Goal: Task Accomplishment & Management: Use online tool/utility

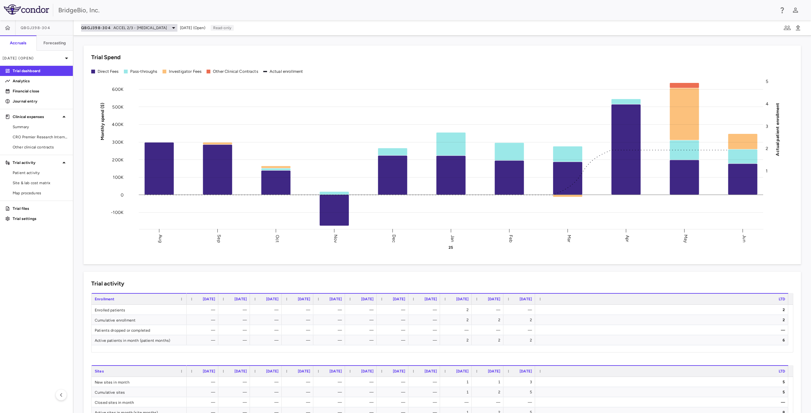
click at [147, 28] on span "ACCEL 2/3 - [MEDICAL_DATA]" at bounding box center [140, 28] width 54 height 6
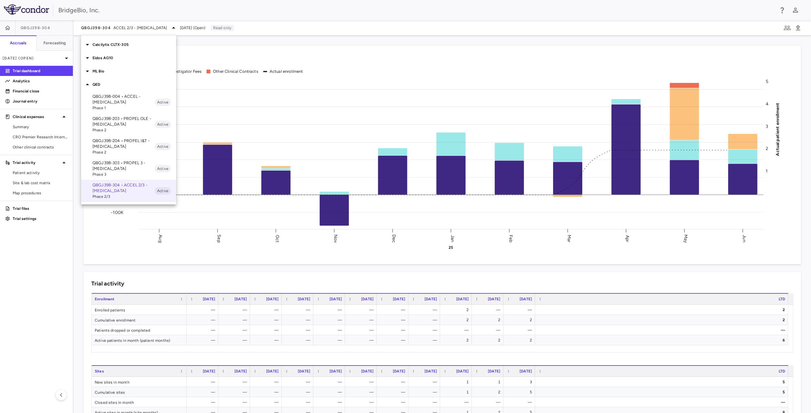
click at [223, 51] on div at bounding box center [405, 206] width 811 height 413
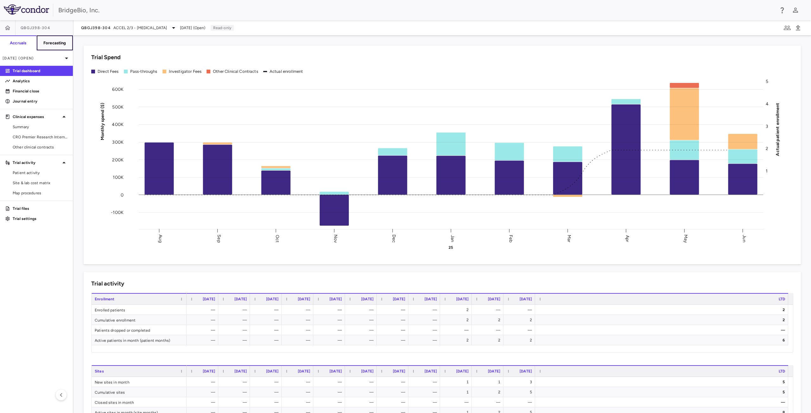
click at [61, 41] on h6 "Forecasting" at bounding box center [54, 43] width 23 height 6
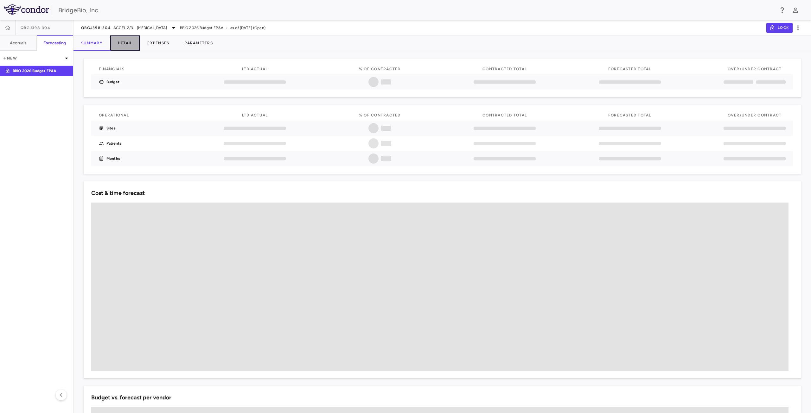
click at [124, 44] on button "Detail" at bounding box center [125, 42] width 30 height 15
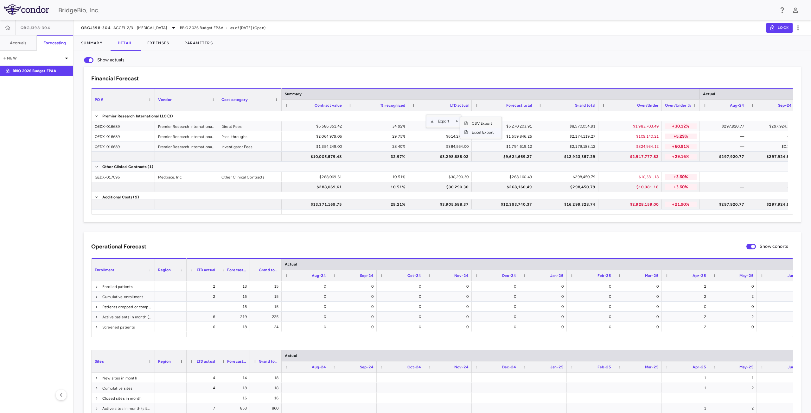
click at [481, 133] on span "Excel Export" at bounding box center [483, 132] width 30 height 9
click at [193, 40] on button "Parameters" at bounding box center [199, 42] width 44 height 15
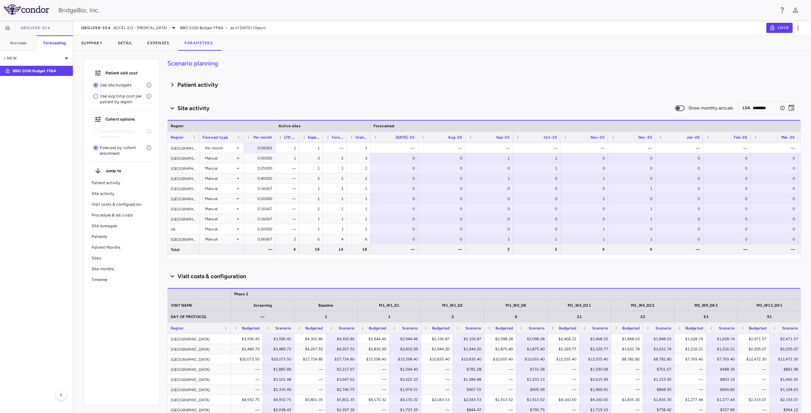
click at [188, 85] on h6 "Patient activity" at bounding box center [197, 85] width 41 height 9
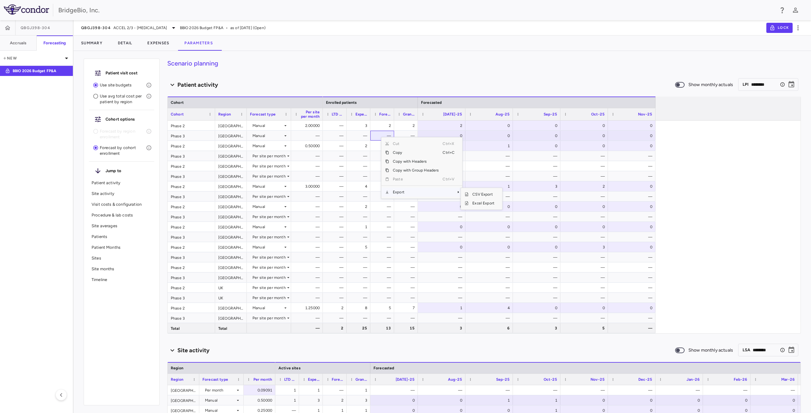
click at [417, 192] on span "Export" at bounding box center [416, 192] width 54 height 9
click at [481, 205] on span "Excel Export" at bounding box center [483, 203] width 30 height 9
click at [445, 125] on div "2" at bounding box center [442, 126] width 39 height 10
click at [451, 108] on div "Jul-25" at bounding box center [442, 114] width 48 height 12
click at [474, 124] on div "0" at bounding box center [490, 126] width 39 height 10
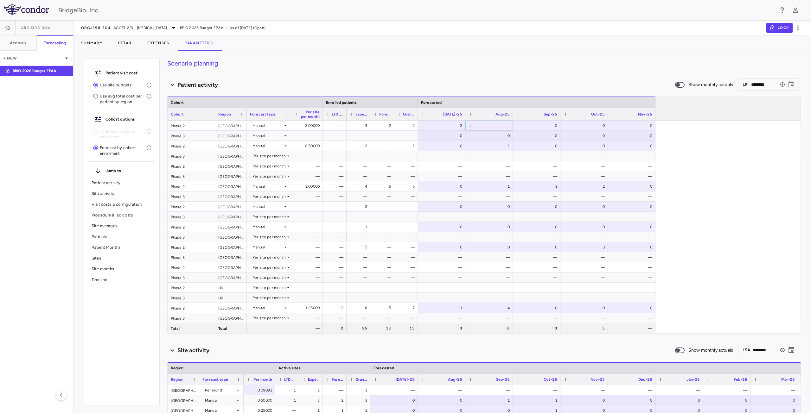
click at [408, 124] on div "2" at bounding box center [407, 126] width 15 height 10
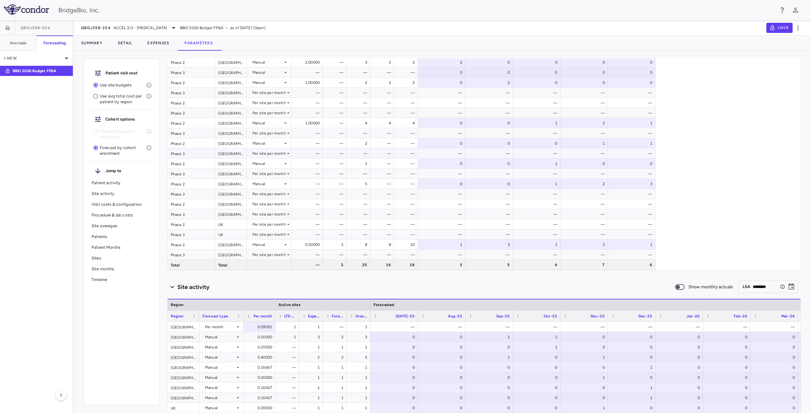
scroll to position [32, 0]
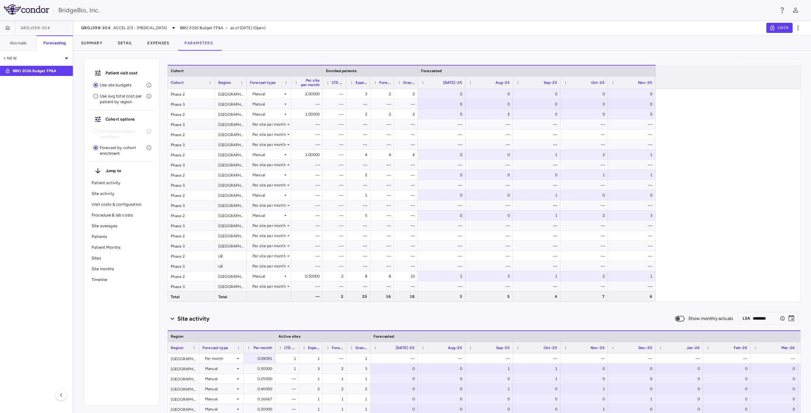
click at [113, 237] on p "Patients" at bounding box center [122, 237] width 60 height 6
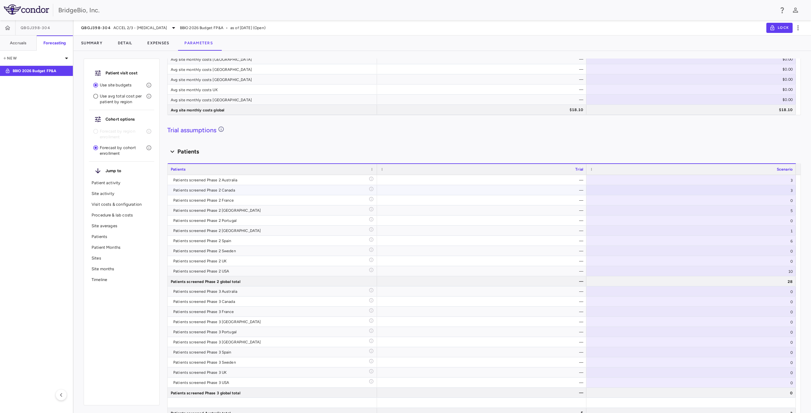
scroll to position [1403, 0]
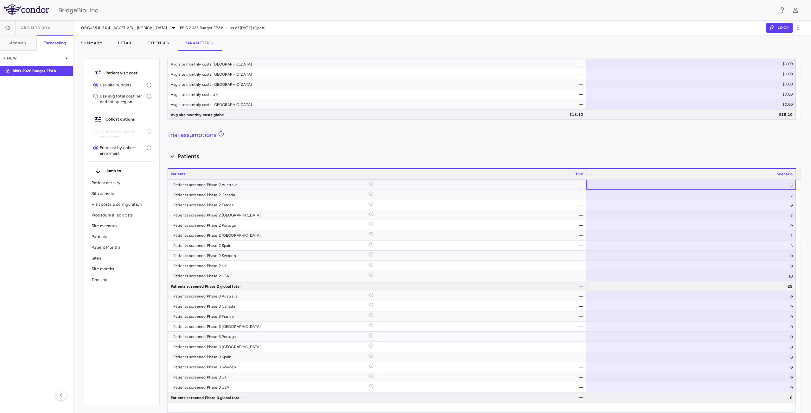
click at [746, 187] on div "3" at bounding box center [690, 185] width 209 height 10
type input "*"
click at [730, 151] on div "Patients" at bounding box center [483, 156] width 633 height 13
click at [737, 145] on div "Scenario planning Patient activity Show monthly actuals ​ LPI ******** ​ Press …" at bounding box center [483, 236] width 633 height 355
click at [555, 194] on div "—" at bounding box center [483, 195] width 201 height 10
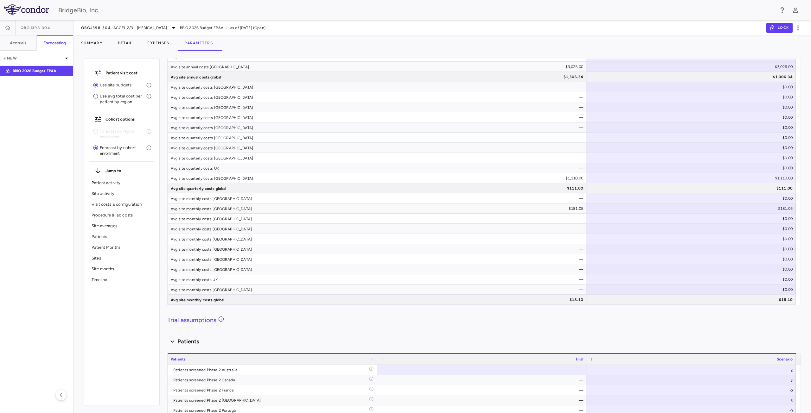
scroll to position [1727, 0]
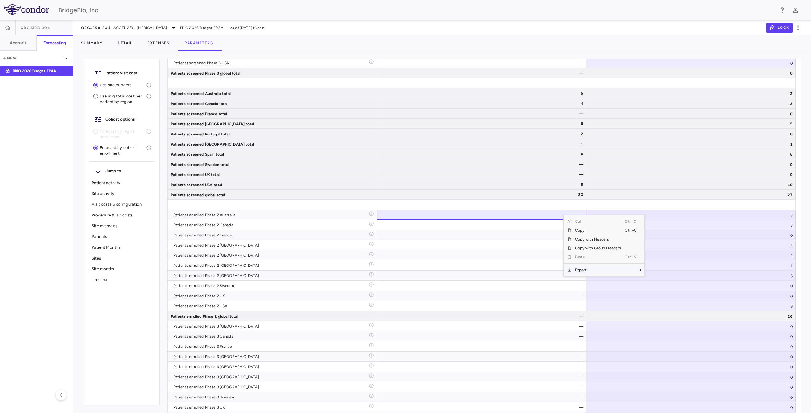
click at [583, 270] on span "Export" at bounding box center [598, 270] width 54 height 9
click at [659, 280] on span "Excel Export" at bounding box center [666, 281] width 30 height 9
click at [690, 217] on div "3" at bounding box center [690, 215] width 209 height 10
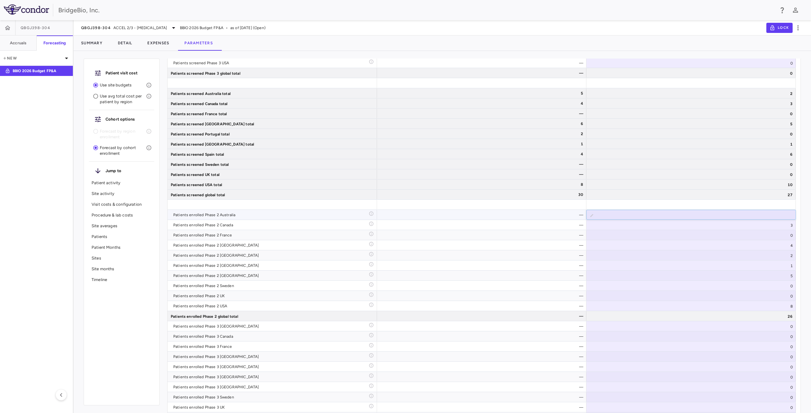
click at [565, 219] on div "—" at bounding box center [483, 215] width 201 height 10
click at [538, 214] on div "—" at bounding box center [483, 215] width 201 height 10
click at [785, 225] on div "2" at bounding box center [690, 225] width 209 height 10
type input "*"
click at [788, 223] on input "*" at bounding box center [695, 225] width 199 height 10
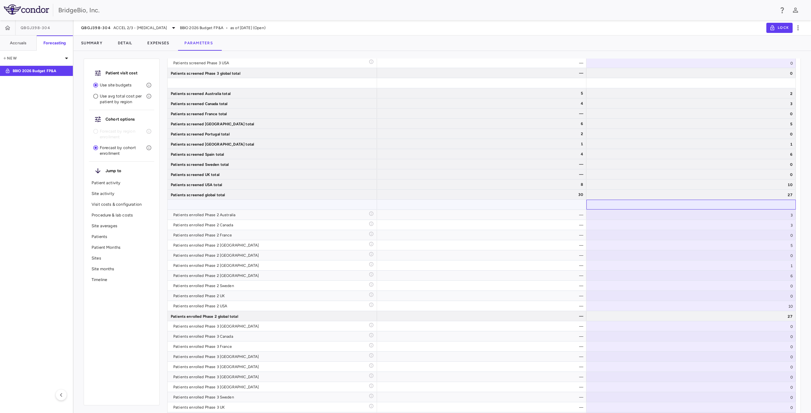
click at [690, 204] on div at bounding box center [690, 205] width 209 height 10
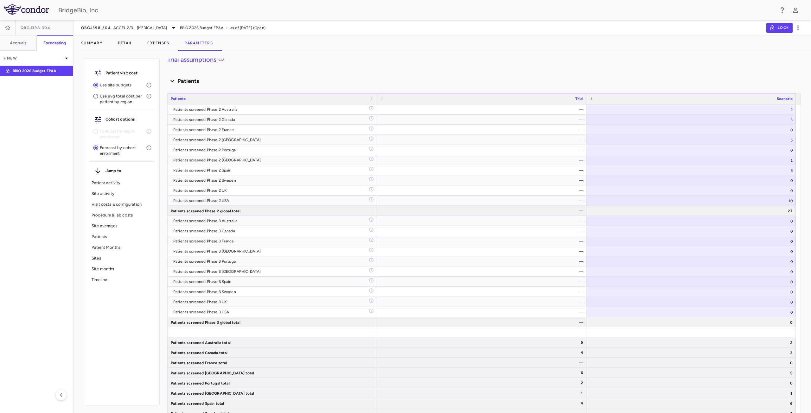
scroll to position [965, 0]
click at [786, 111] on div "2" at bounding box center [690, 112] width 209 height 10
type input "*"
click at [786, 111] on input "*" at bounding box center [695, 113] width 199 height 10
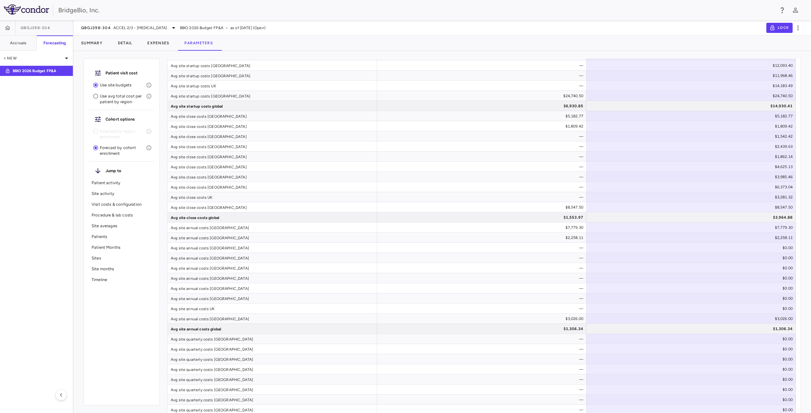
scroll to position [1475, 0]
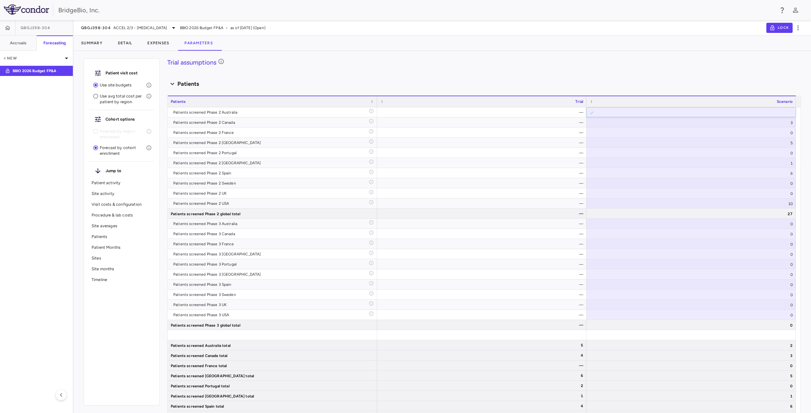
click at [698, 75] on div "Scenario planning Patient activity Show monthly actuals ​ LPI ******** ​ Press …" at bounding box center [483, 236] width 633 height 355
click at [442, 115] on div "—" at bounding box center [483, 112] width 201 height 10
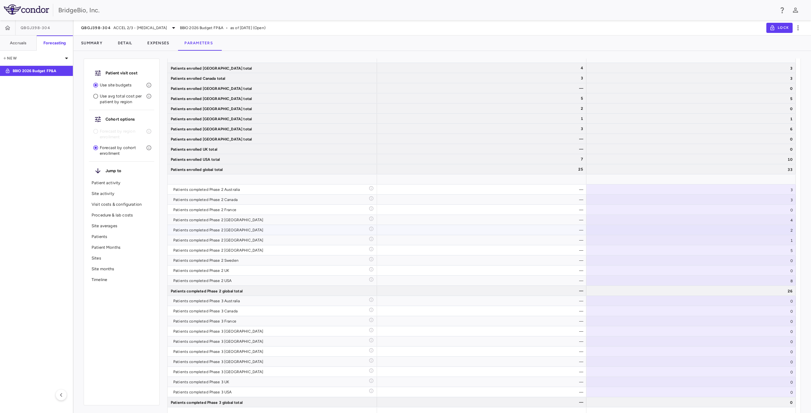
scroll to position [2108, 0]
click at [519, 192] on div "—" at bounding box center [483, 189] width 201 height 10
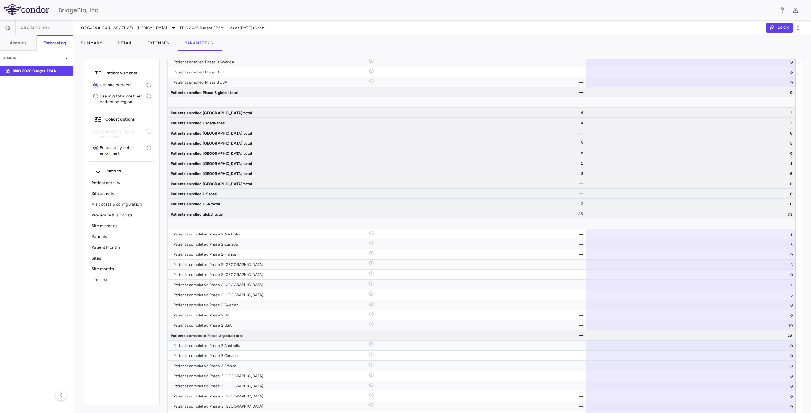
scroll to position [0, 0]
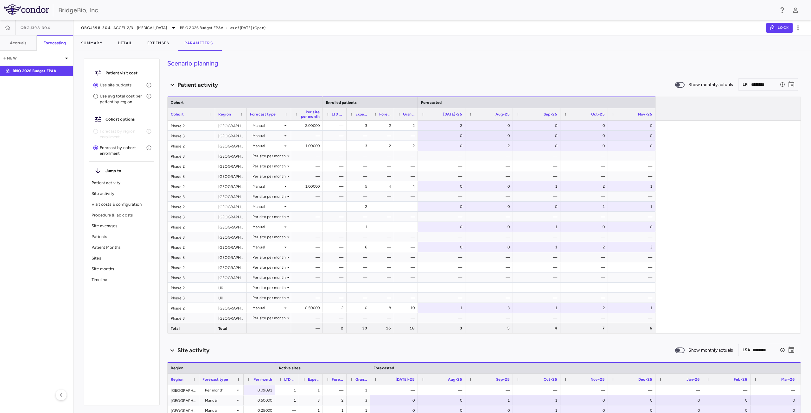
click at [479, 68] on h4 "Scenario planning" at bounding box center [483, 64] width 633 height 10
click at [699, 173] on div "— 3 2 2 2 0 0 0 0 — — — — 0 0 0 0 0 — 3 2 2 0 2 0 0 0 — — — — — — — — — — — — —…" at bounding box center [562, 227] width 478 height 213
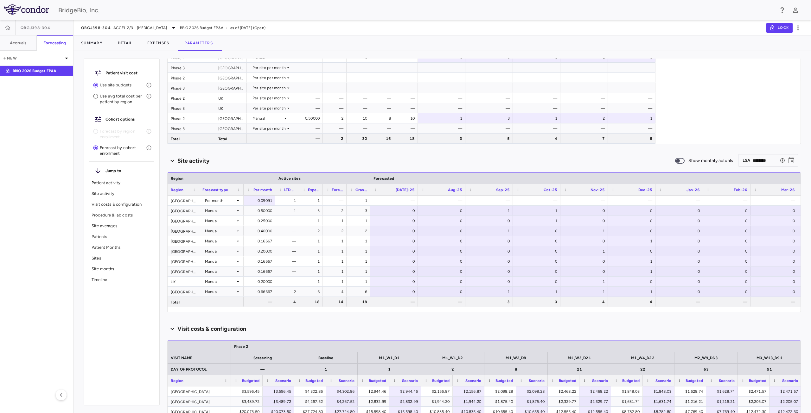
click at [107, 239] on p "Patients" at bounding box center [122, 237] width 60 height 6
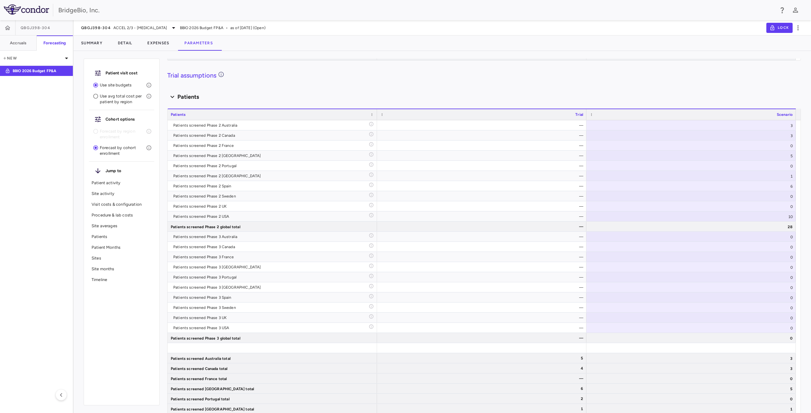
scroll to position [1496, 0]
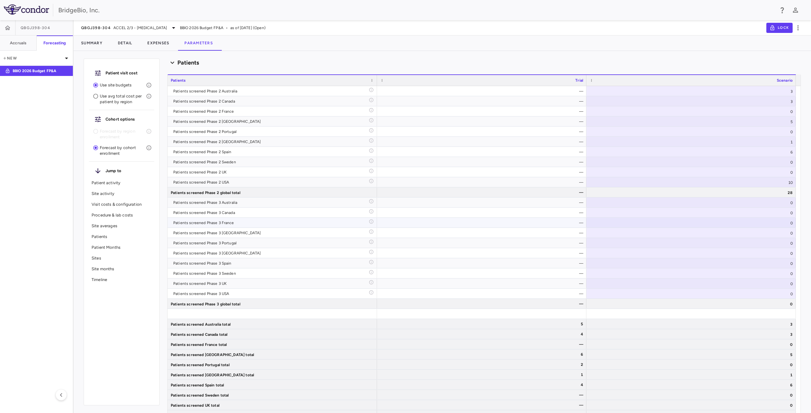
click at [643, 227] on div "0" at bounding box center [690, 223] width 209 height 10
click at [529, 203] on div "—" at bounding box center [483, 203] width 201 height 10
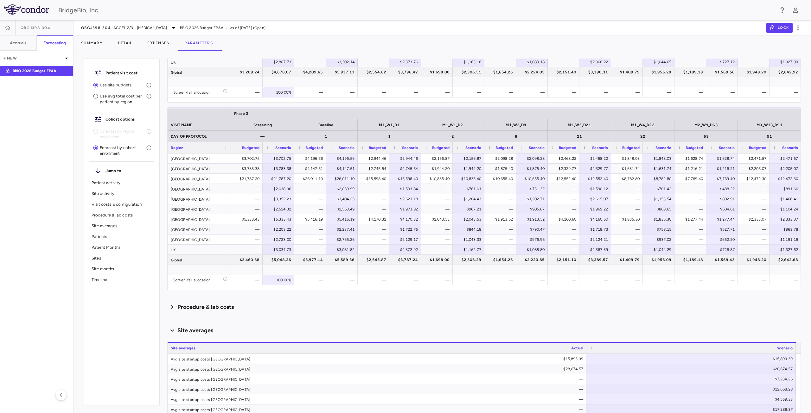
scroll to position [610, 0]
click at [121, 178] on div "Patient activity" at bounding box center [121, 183] width 65 height 11
click at [120, 182] on p "Patient activity" at bounding box center [122, 183] width 60 height 6
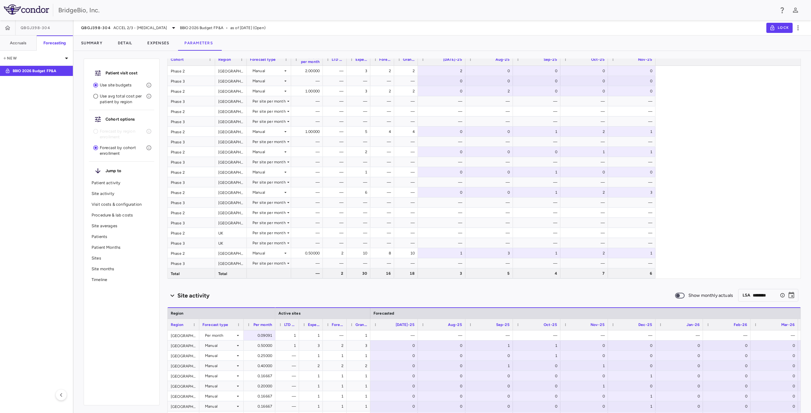
scroll to position [22, 0]
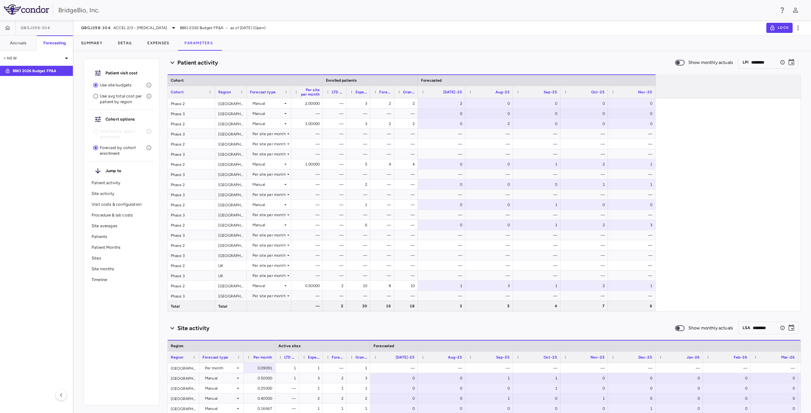
drag, startPoint x: 369, startPoint y: 90, endPoint x: 389, endPoint y: 90, distance: 19.6
click at [371, 90] on div at bounding box center [370, 92] width 3 height 12
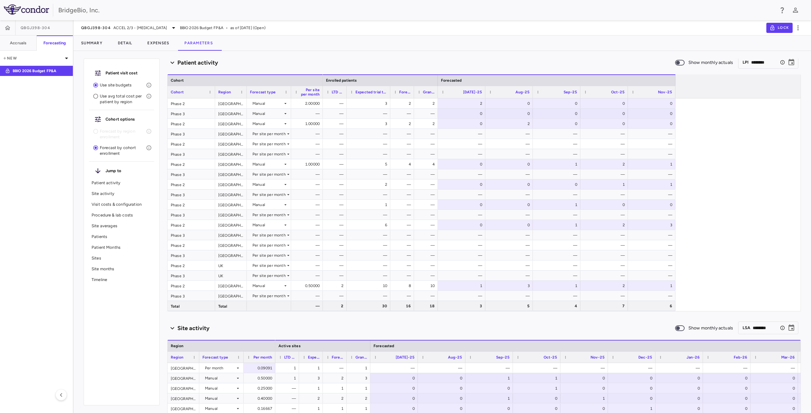
drag, startPoint x: 390, startPoint y: 89, endPoint x: 411, endPoint y: 90, distance: 21.3
click at [391, 90] on div at bounding box center [390, 92] width 3 height 12
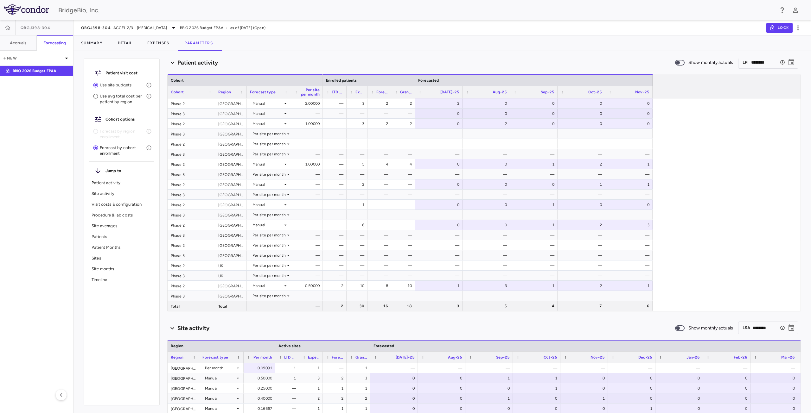
drag, startPoint x: 411, startPoint y: 90, endPoint x: 367, endPoint y: 119, distance: 52.5
click at [367, 119] on div "Cohort Cohort Region Forecast type Per site per month —" at bounding box center [484, 192] width 633 height 237
click at [690, 208] on div "— 3 2 2 2 0 0 0 0 — — — — 0 0 0 0 0 — 3 2 2 0 2 0 0 0 — — — — — — — — — — — — —…" at bounding box center [562, 205] width 478 height 213
click at [116, 239] on p "Patients" at bounding box center [122, 237] width 60 height 6
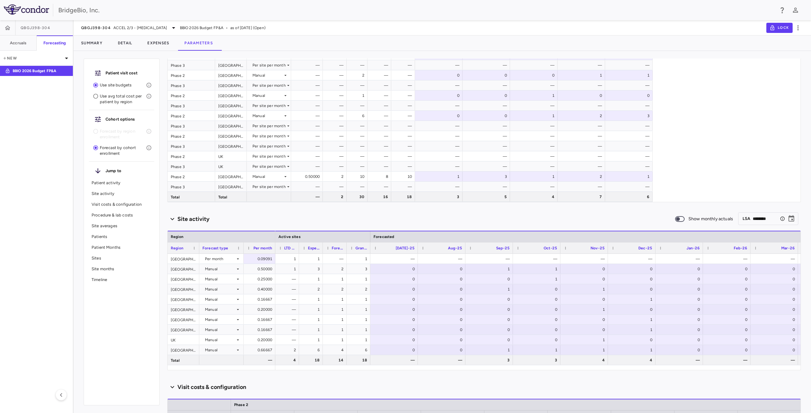
scroll to position [0, 0]
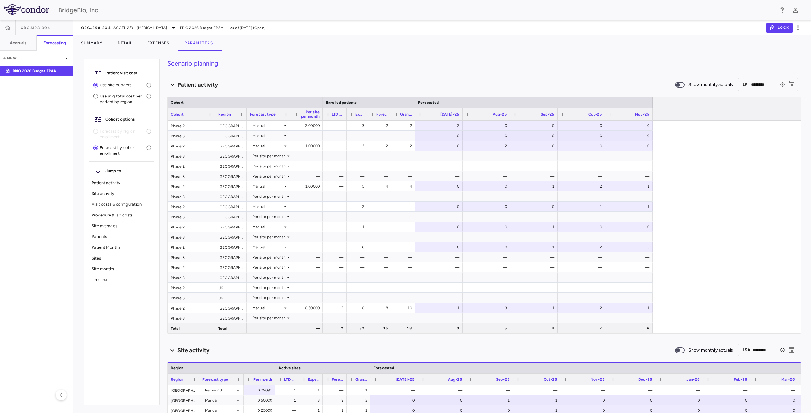
click at [725, 277] on div "— 3 2 2 2 0 0 0 0 — — — — 0 0 0 0 0 — 3 2 2 0 2 0 0 0 — — — — — — — — — — — — —…" at bounding box center [562, 227] width 478 height 213
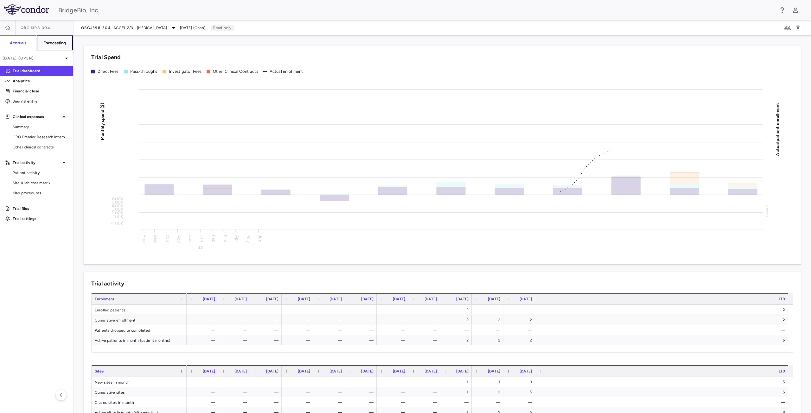
click at [62, 45] on h6 "Forecasting" at bounding box center [54, 43] width 23 height 6
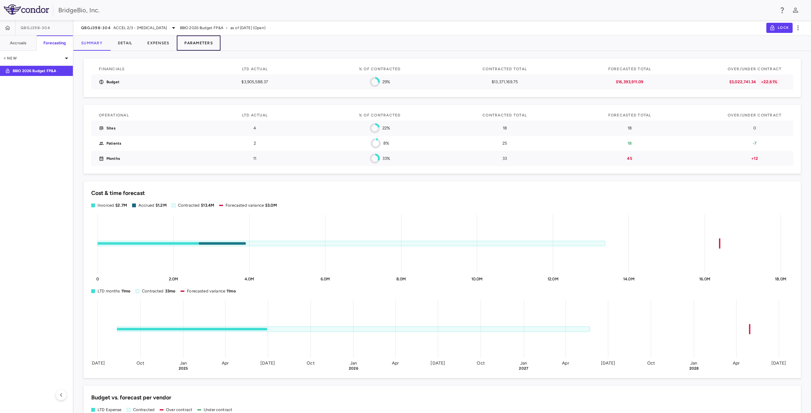
click at [196, 42] on button "Parameters" at bounding box center [199, 42] width 44 height 15
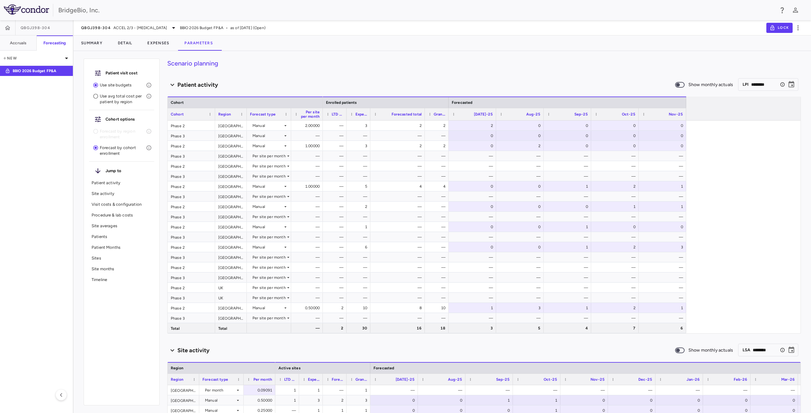
drag, startPoint x: 393, startPoint y: 111, endPoint x: 424, endPoint y: 119, distance: 31.6
click at [424, 119] on div at bounding box center [424, 114] width 3 height 12
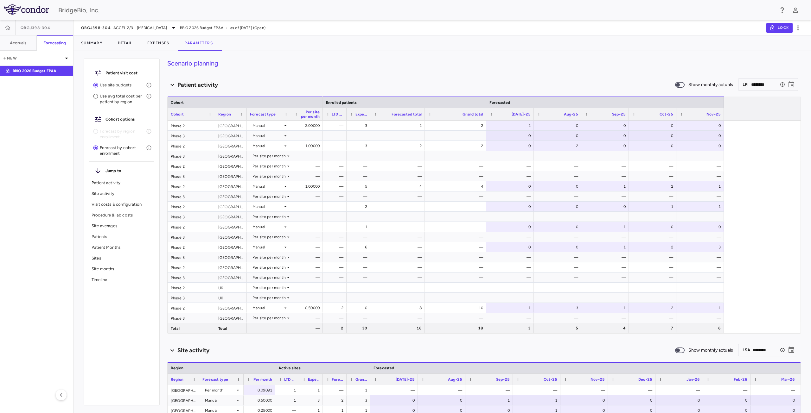
drag, startPoint x: 448, startPoint y: 113, endPoint x: 486, endPoint y: 119, distance: 38.1
click at [486, 119] on div at bounding box center [486, 114] width 3 height 12
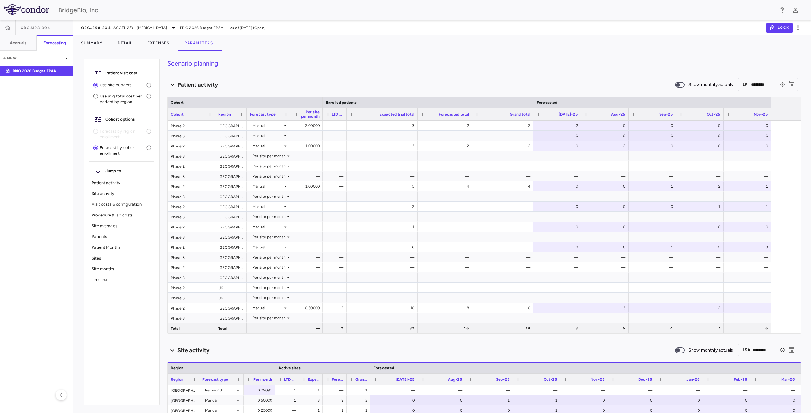
drag, startPoint x: 369, startPoint y: 112, endPoint x: 416, endPoint y: 121, distance: 48.1
click at [416, 121] on div "Cohort Cohort Region Forecast type Per site per month —" at bounding box center [484, 215] width 633 height 237
drag, startPoint x: 346, startPoint y: 111, endPoint x: 354, endPoint y: 112, distance: 8.3
click at [354, 112] on div at bounding box center [354, 114] width 3 height 12
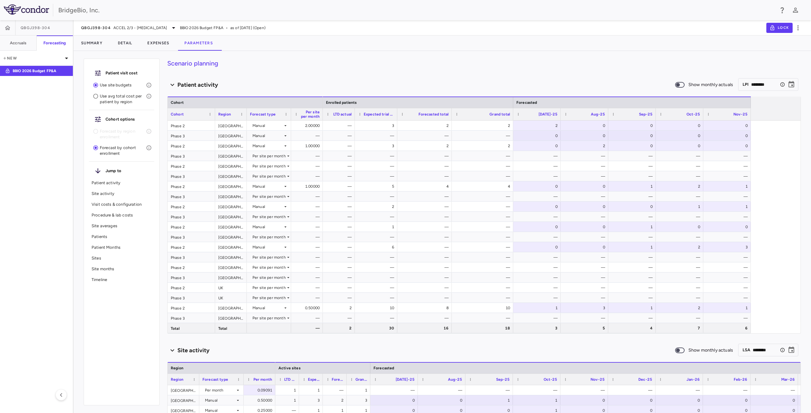
drag, startPoint x: 425, startPoint y: 111, endPoint x: 397, endPoint y: 122, distance: 30.5
click at [397, 122] on div "Cohort Cohort Region Forecast type Per site per month —" at bounding box center [484, 215] width 633 height 237
click at [111, 239] on p "Patients" at bounding box center [122, 237] width 60 height 6
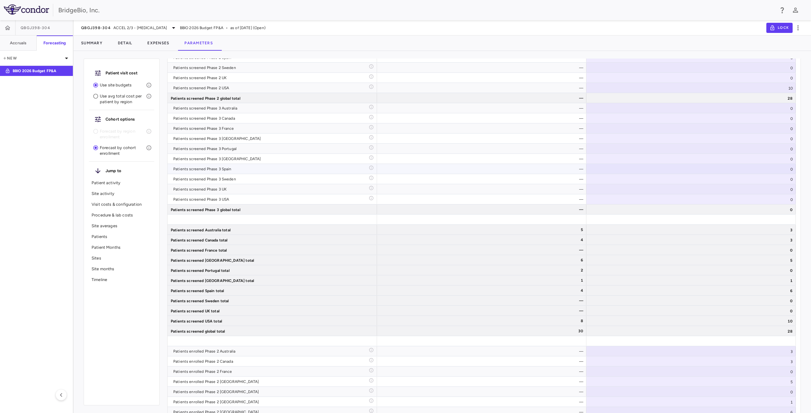
scroll to position [1591, 0]
click at [559, 230] on div "5" at bounding box center [483, 230] width 201 height 10
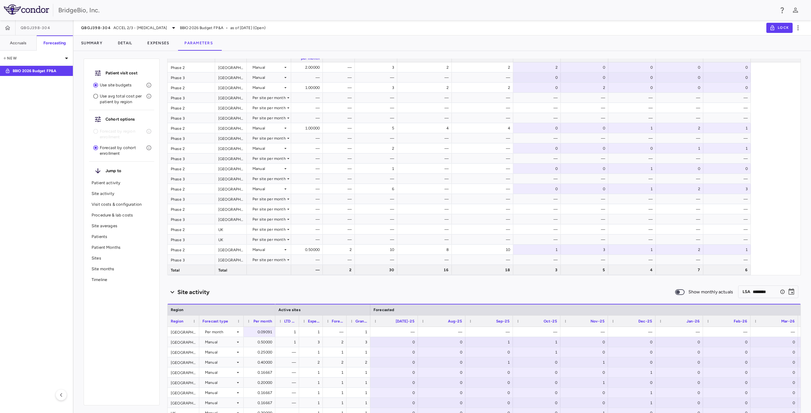
scroll to position [0, 0]
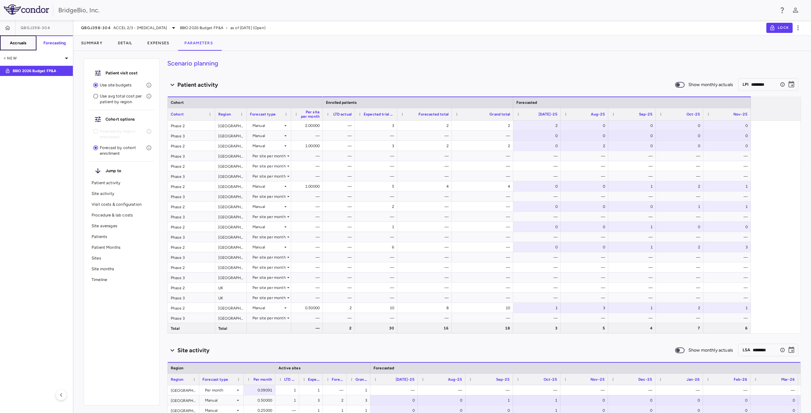
click at [25, 40] on button "Accruals" at bounding box center [18, 42] width 37 height 15
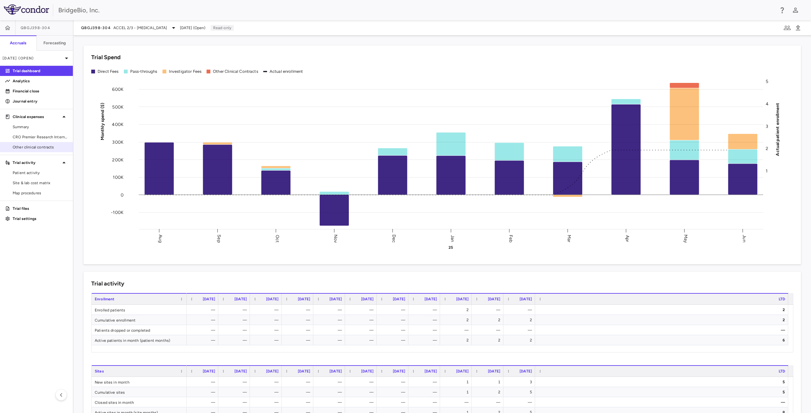
click at [36, 146] on span "Other clinical contracts" at bounding box center [40, 147] width 55 height 6
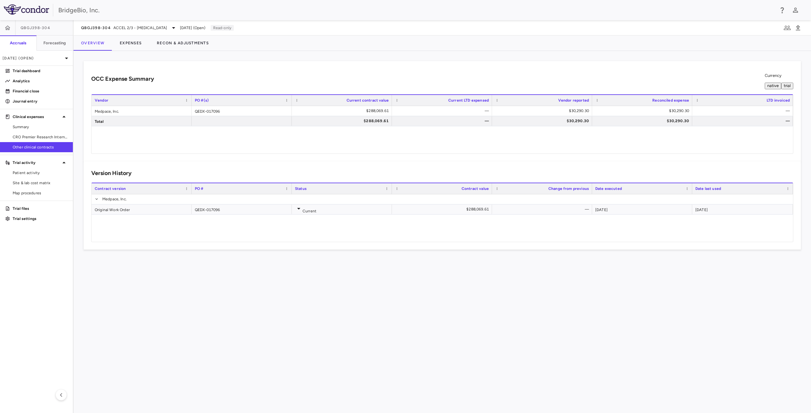
click at [125, 217] on div "Original Work Order QEDX-017096 Current $288,069.61 — 2024-09-30 2025-06-30" at bounding box center [442, 218] width 701 height 48
click at [110, 208] on div "Original Work Order" at bounding box center [142, 210] width 100 height 10
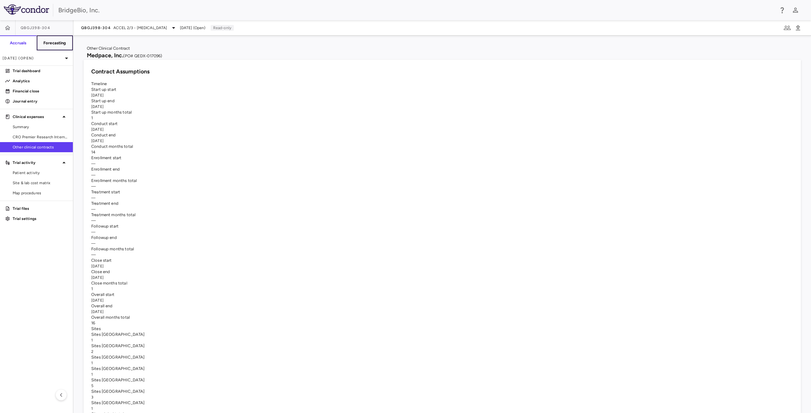
click at [49, 44] on h6 "Forecasting" at bounding box center [54, 43] width 23 height 6
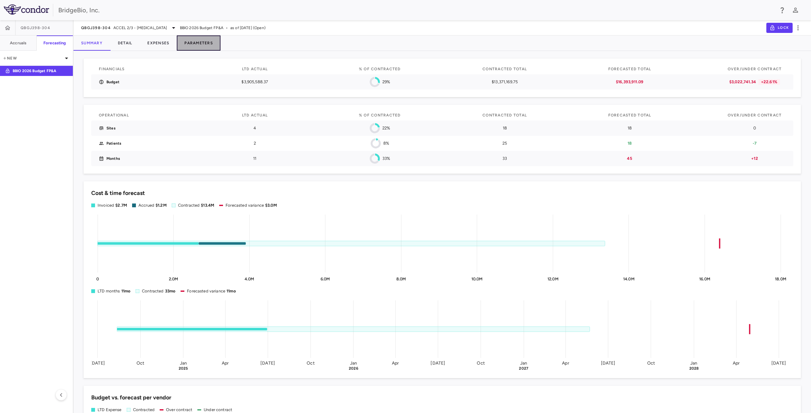
click at [199, 45] on button "Parameters" at bounding box center [199, 42] width 44 height 15
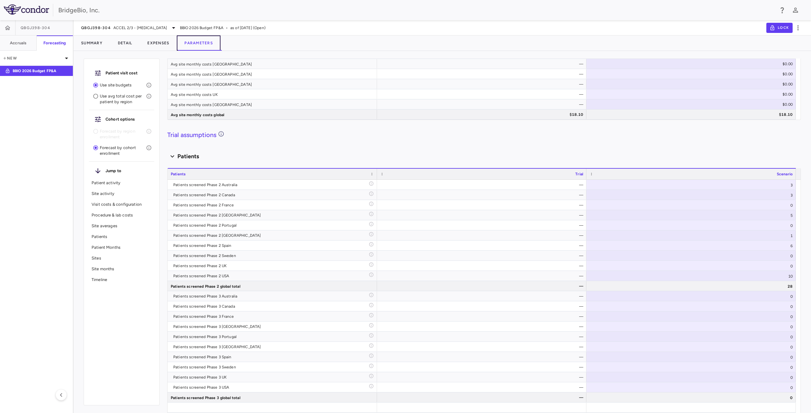
scroll to position [1384, 0]
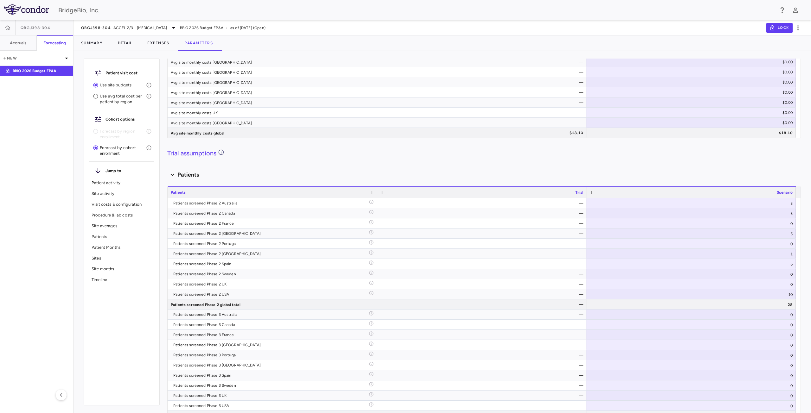
click at [334, 146] on div "Scenario planning Patient activity Show monthly actuals ​ LPI ******** ​ Drag h…" at bounding box center [483, 236] width 633 height 355
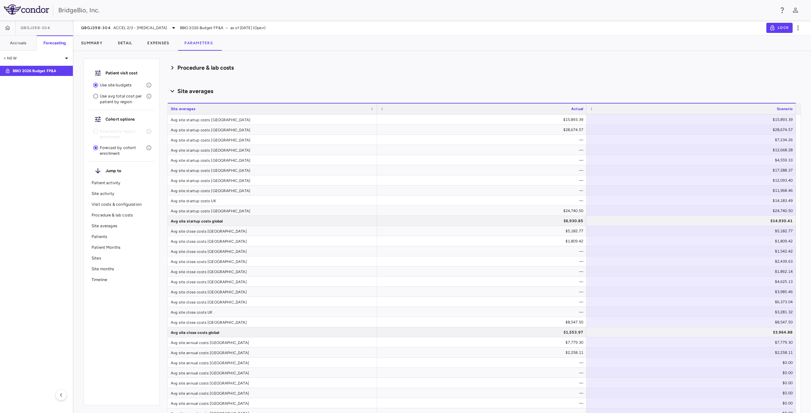
scroll to position [0, 0]
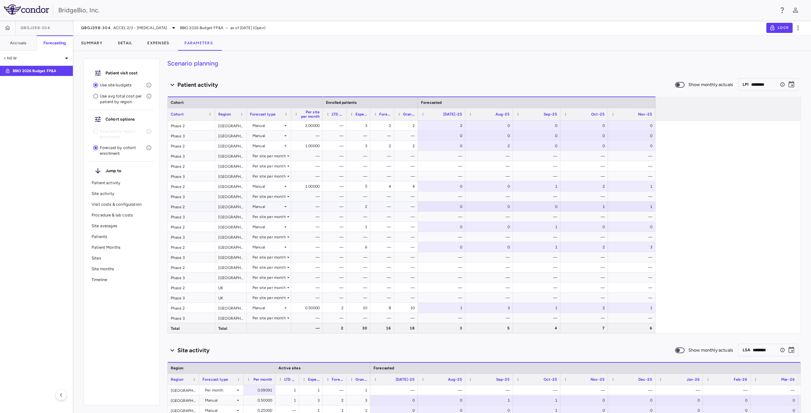
click at [600, 208] on div "1" at bounding box center [585, 207] width 39 height 10
click at [247, 208] on div "Manual" at bounding box center [269, 207] width 44 height 10
click at [577, 210] on div "1" at bounding box center [585, 207] width 39 height 10
click at [602, 211] on input "*" at bounding box center [587, 208] width 41 height 6
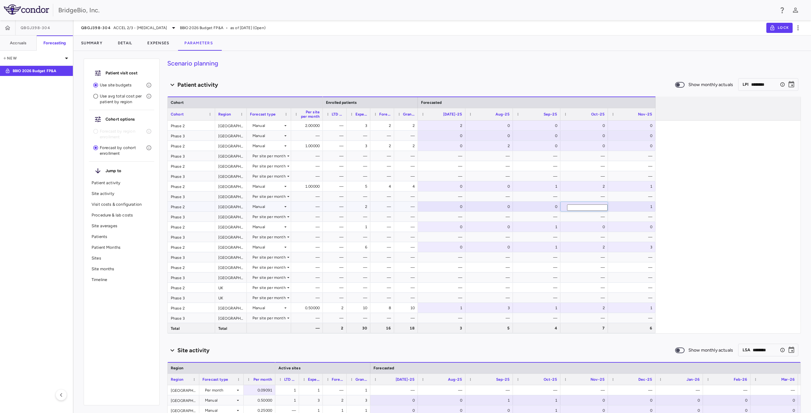
type input "*"
click at [600, 209] on input "*" at bounding box center [587, 208] width 41 height 6
click at [646, 209] on div "1" at bounding box center [633, 207] width 39 height 10
type input "*"
click at [646, 209] on input "*" at bounding box center [634, 208] width 41 height 6
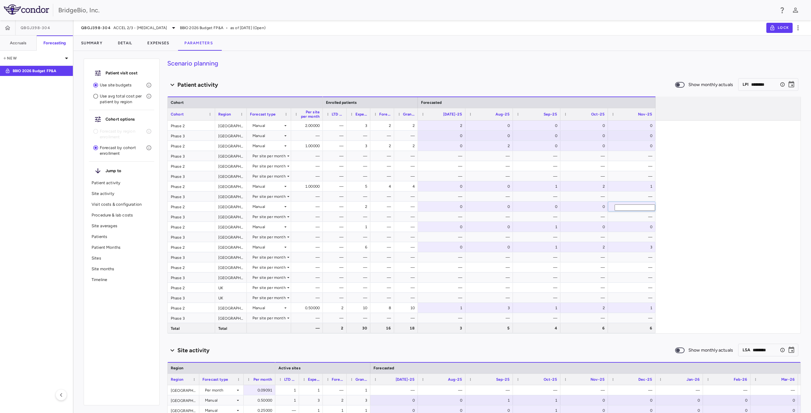
click at [694, 216] on div "— 3 2 2 2 0 0 0 0 — — — — 0 0 0 0 0 — 3 2 2 0 2 0 0 0 — — — — — — — — — — — — —…" at bounding box center [562, 227] width 478 height 213
click at [527, 281] on div "—" at bounding box center [538, 278] width 39 height 10
click at [588, 209] on div "0" at bounding box center [585, 207] width 39 height 10
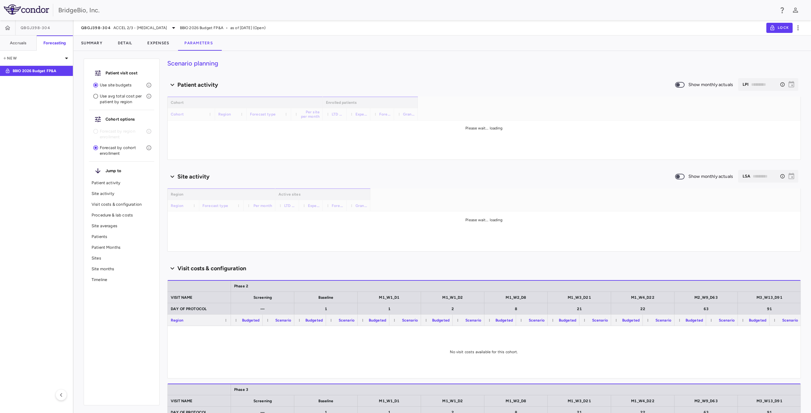
type input "********"
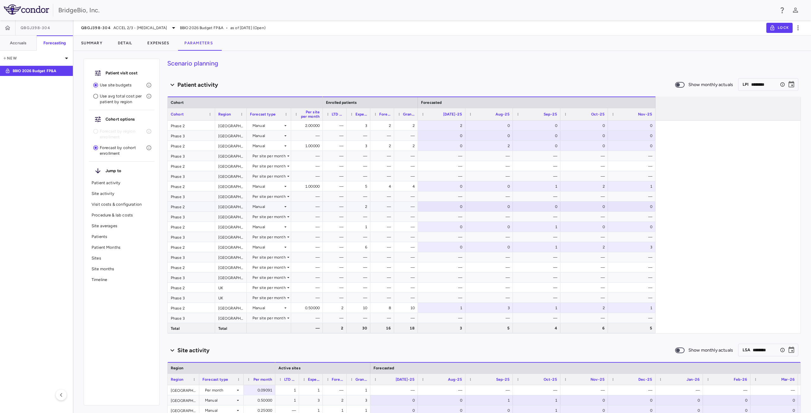
click at [363, 210] on div "2" at bounding box center [359, 207] width 15 height 10
click at [285, 206] on icon at bounding box center [285, 206] width 5 height 5
click at [725, 229] on div at bounding box center [405, 206] width 811 height 413
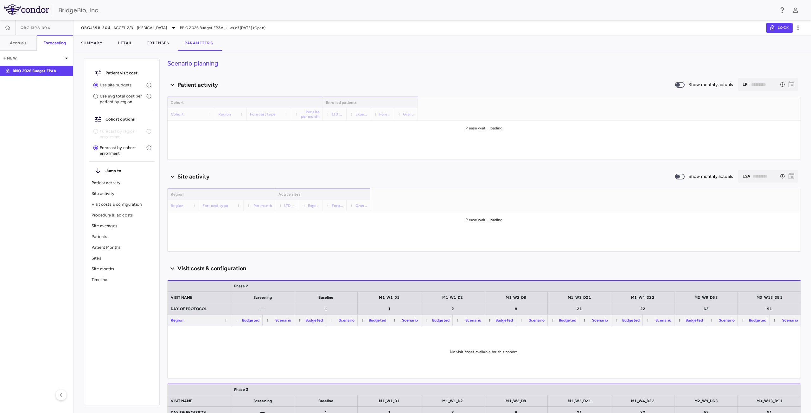
type input "********"
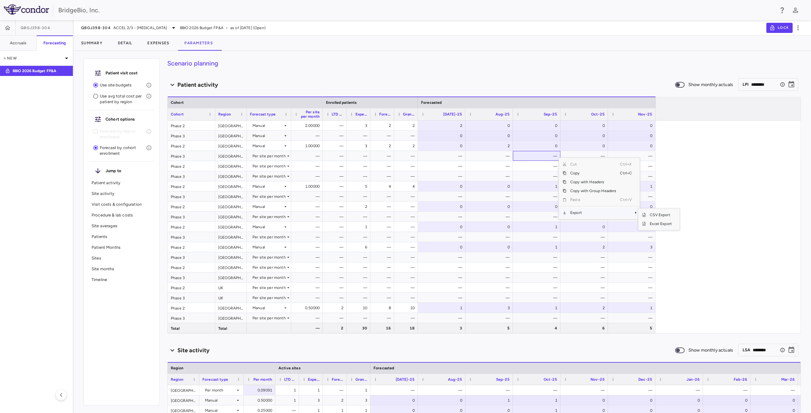
click at [599, 216] on span "Export" at bounding box center [593, 212] width 54 height 9
click at [660, 225] on span "Excel Export" at bounding box center [661, 224] width 30 height 9
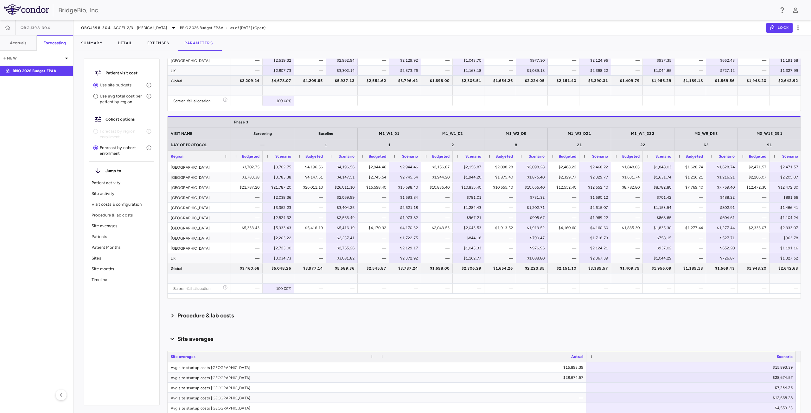
scroll to position [602, 0]
click at [278, 135] on div "Screening" at bounding box center [262, 134] width 57 height 8
click at [339, 137] on div "Baseline" at bounding box center [325, 134] width 57 height 8
click at [391, 133] on span "M1_W1_D1" at bounding box center [389, 134] width 21 height 4
click at [465, 136] on div "M1_W1_D2" at bounding box center [452, 134] width 57 height 8
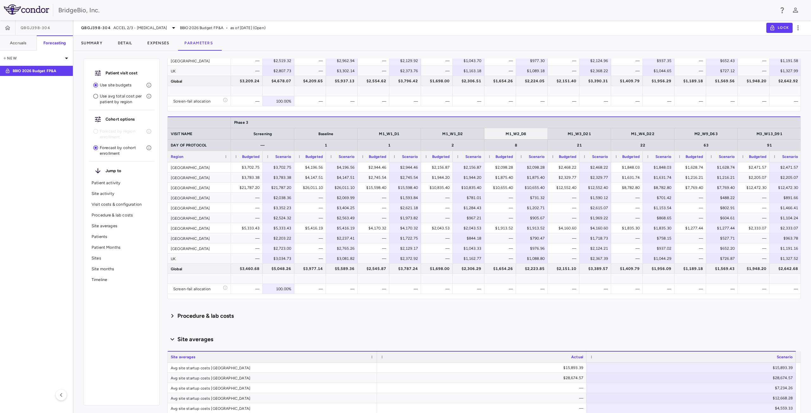
click at [525, 137] on div "M1_W2_D8" at bounding box center [516, 134] width 21 height 8
click at [588, 136] on span "M1_W3_D21" at bounding box center [579, 134] width 23 height 4
click at [646, 138] on div "M1_W4_D22" at bounding box center [642, 133] width 63 height 11
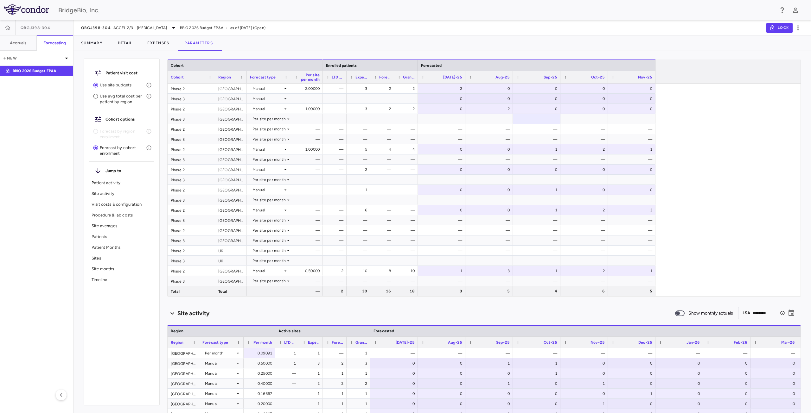
scroll to position [2934, 0]
